Goal: Information Seeking & Learning: Find contact information

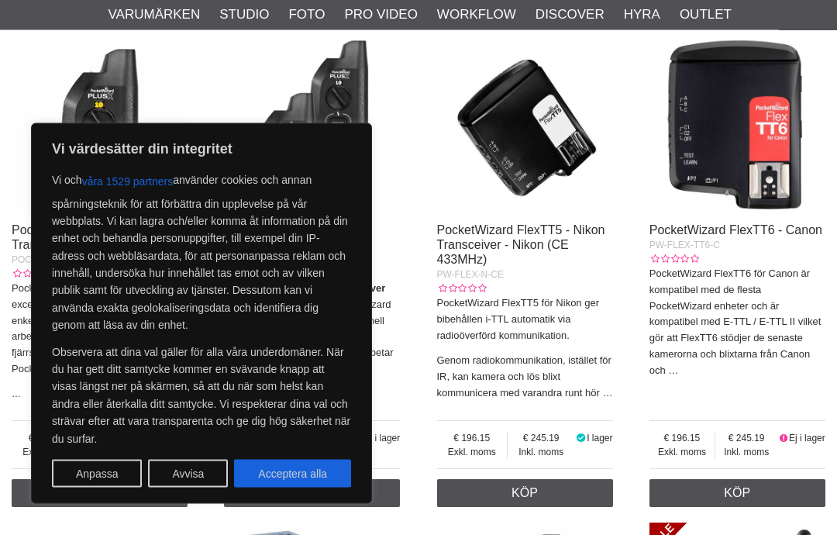
scroll to position [419, 0]
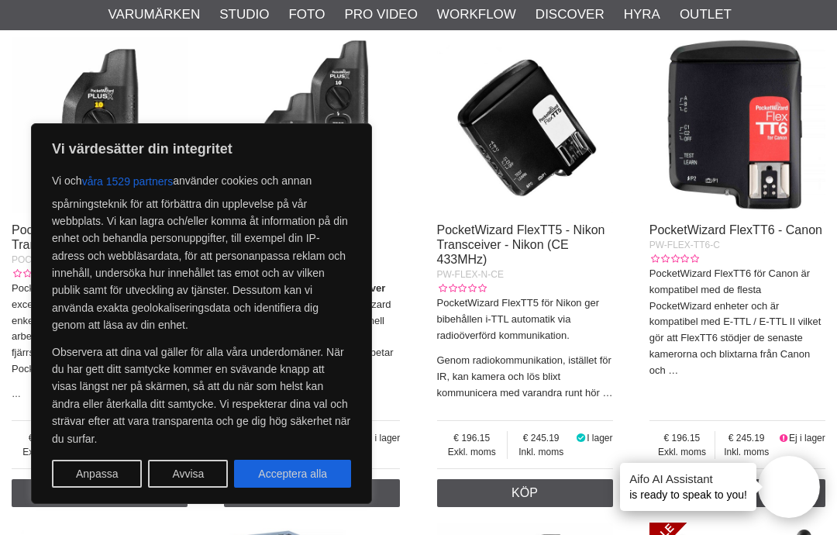
click at [2, 248] on section "PocketWizard | Blixt och kamerautlösare PocketWizard Transceivers för fjärrstyr…" at bounding box center [418, 371] width 837 height 1271
click at [181, 488] on button "Avvisa" at bounding box center [188, 474] width 80 height 28
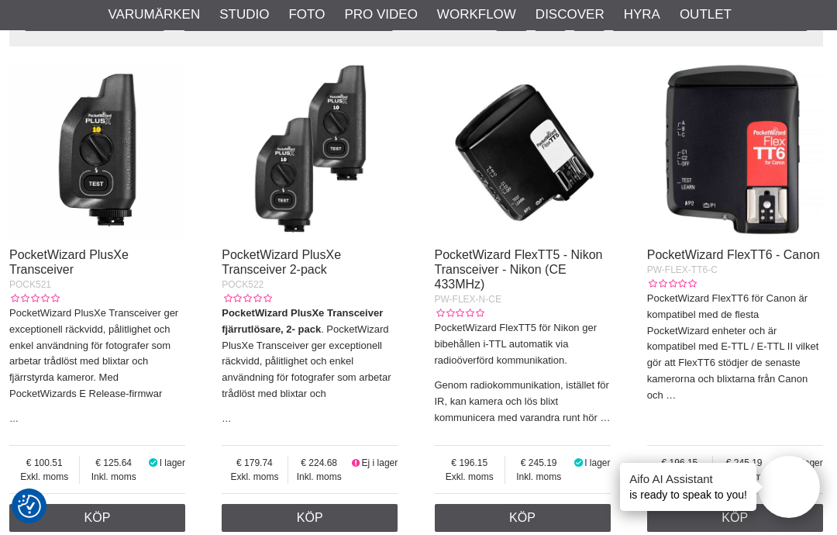
scroll to position [394, 2]
click at [711, 203] on img at bounding box center [735, 151] width 176 height 176
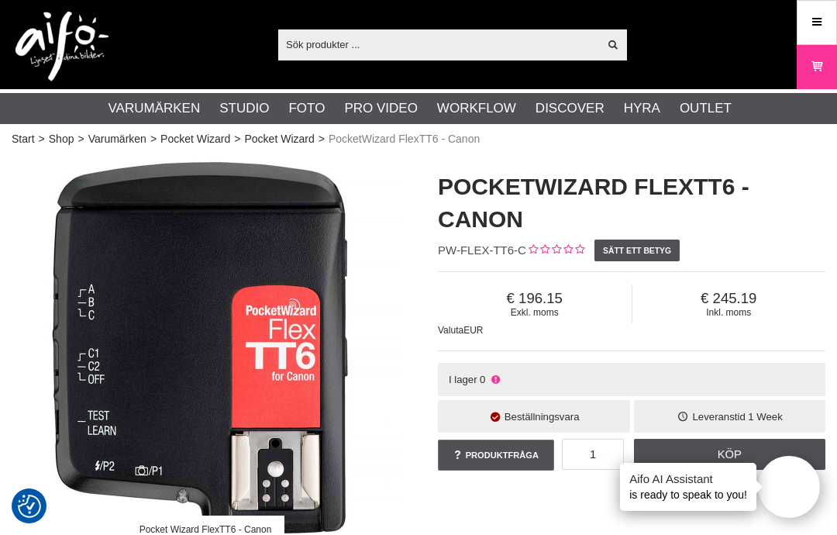
click at [832, 20] on link "Meny" at bounding box center [817, 22] width 39 height 36
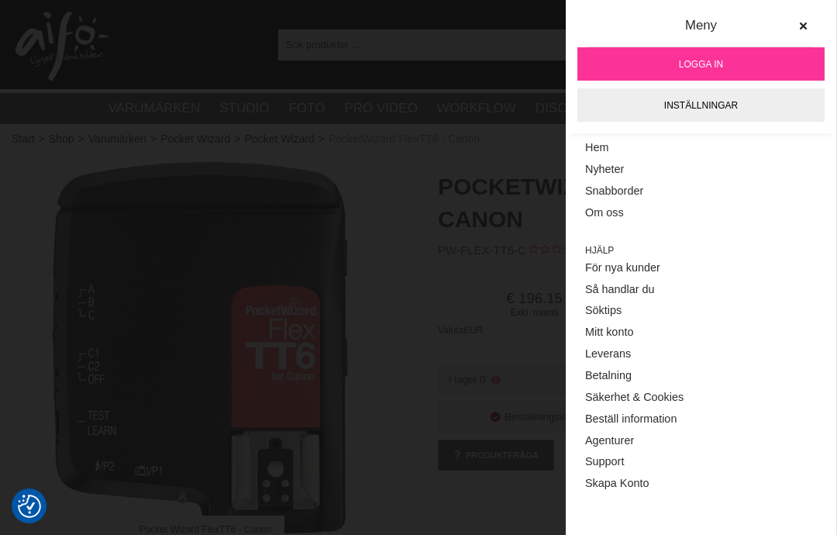
click at [602, 458] on link "Support" at bounding box center [701, 462] width 232 height 22
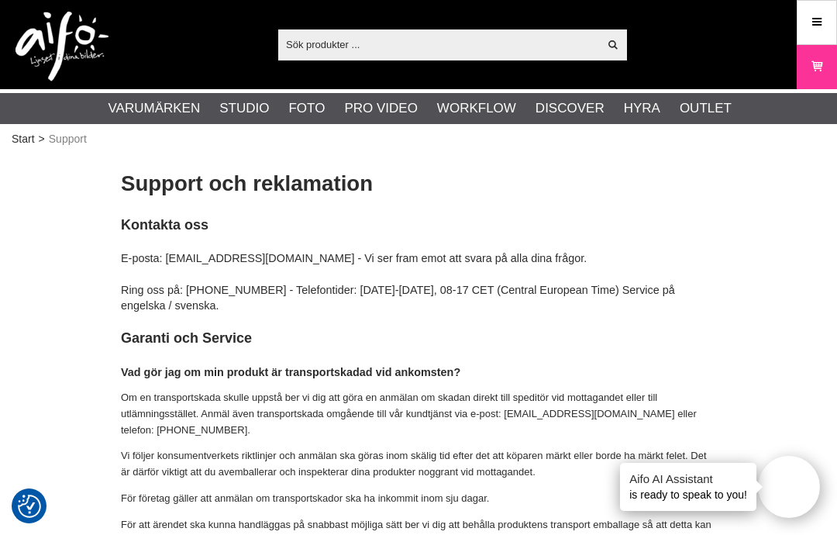
click at [194, 260] on h4 "E-posta: info@aifo.se - Vi ser fram emot att svara på alla dina frågor." at bounding box center [418, 258] width 595 height 16
